Goal: Contribute content

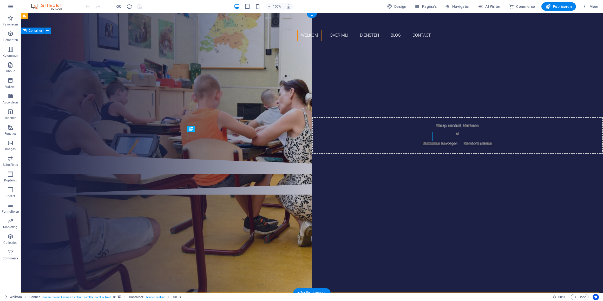
click at [162, 153] on div "DESKUNDIG - VRIENDELIJK - ZORGVULDIG - TRANSPARANT AAN ZET ADVIES over mij dien…" at bounding box center [312, 99] width 582 height 108
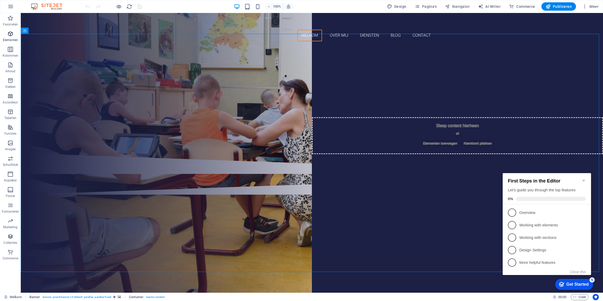
click at [8, 38] on span "Elementen" at bounding box center [10, 37] width 21 height 12
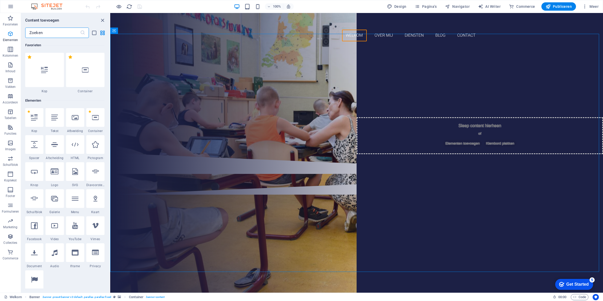
scroll to position [55, 0]
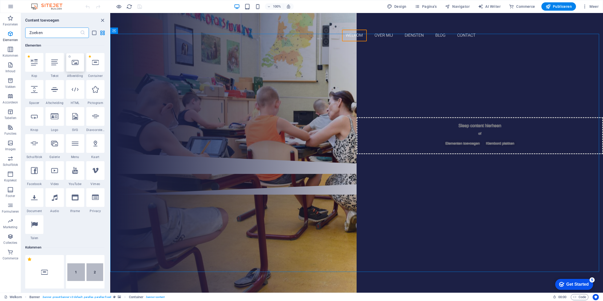
click at [76, 67] on div at bounding box center [75, 62] width 18 height 19
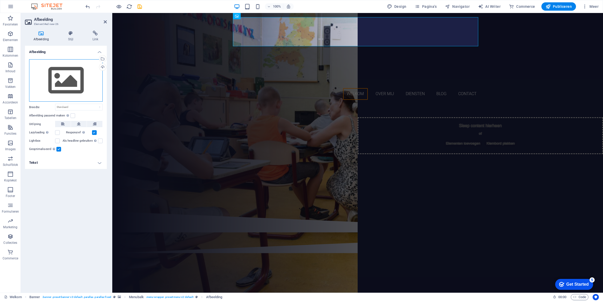
click at [69, 80] on div "Sleep bestanden hierheen, klik om bestanden te kiezen of selecteer bestanden ui…" at bounding box center [66, 80] width 74 height 43
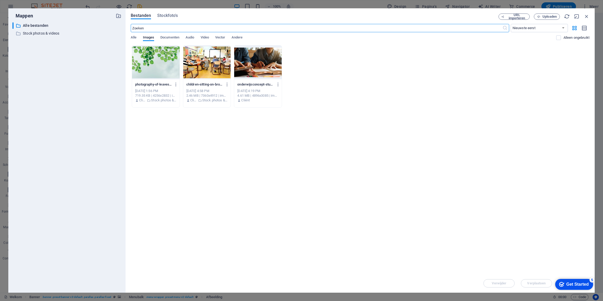
click at [158, 28] on input "text" at bounding box center [316, 28] width 371 height 8
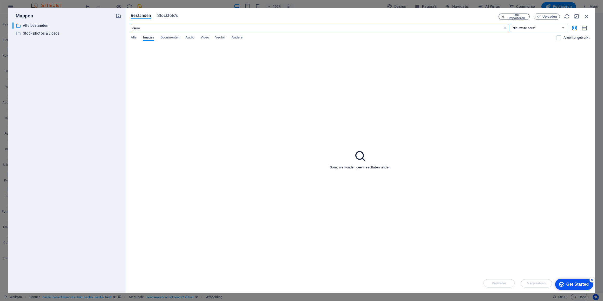
type input "duim"
click at [147, 37] on span "Images" at bounding box center [148, 37] width 11 height 7
drag, startPoint x: 162, startPoint y: 15, endPoint x: 170, endPoint y: 15, distance: 8.3
click at [171, 15] on span "Stockfoto's" at bounding box center [167, 15] width 21 height 6
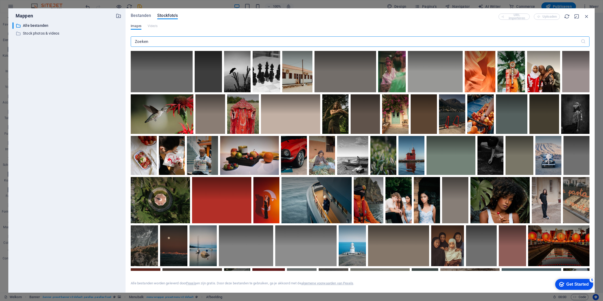
click at [152, 42] on input "text" at bounding box center [356, 41] width 450 height 10
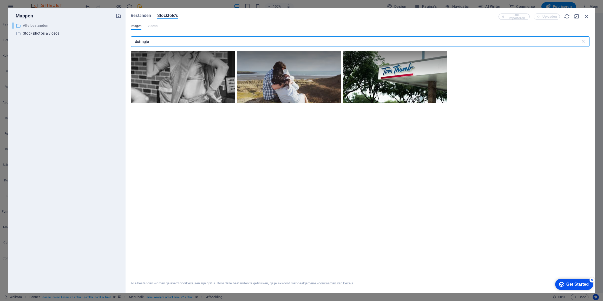
type input "duimpje"
click at [59, 29] on div "​ Alle bestanden Alle bestanden" at bounding box center [61, 25] width 99 height 6
